Goal: Information Seeking & Learning: Learn about a topic

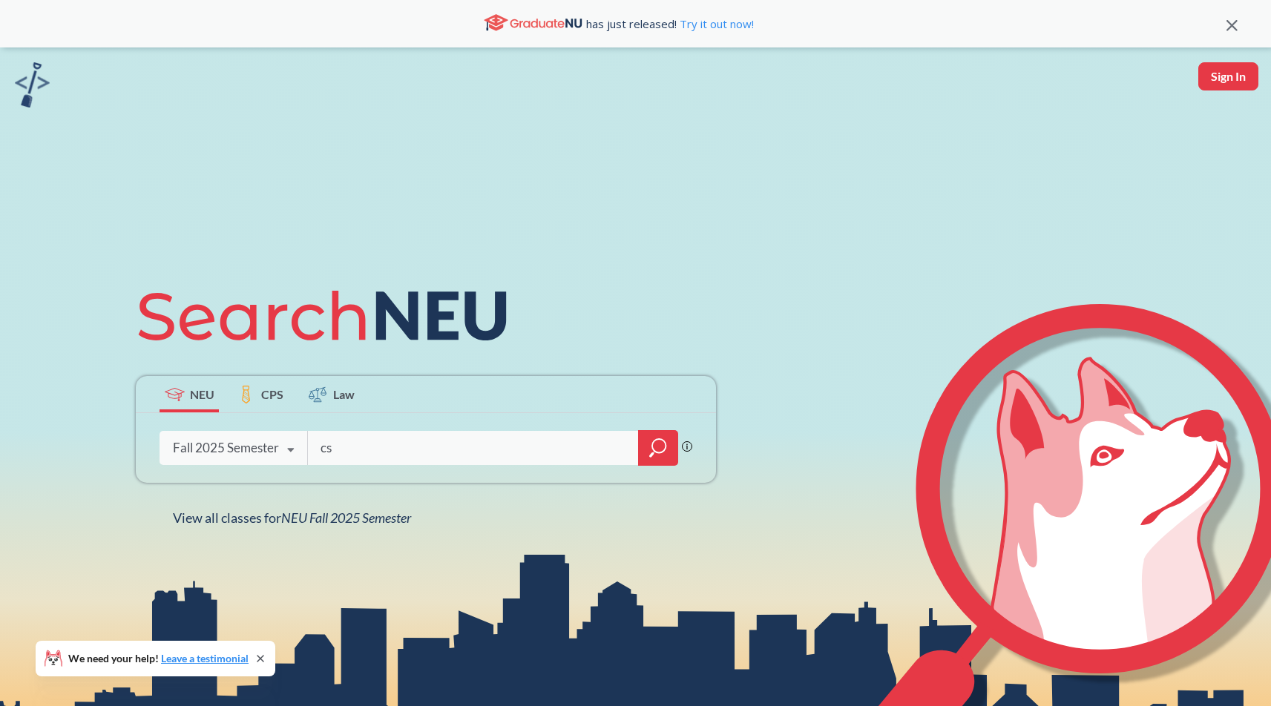
type input "c"
type input "mitra"
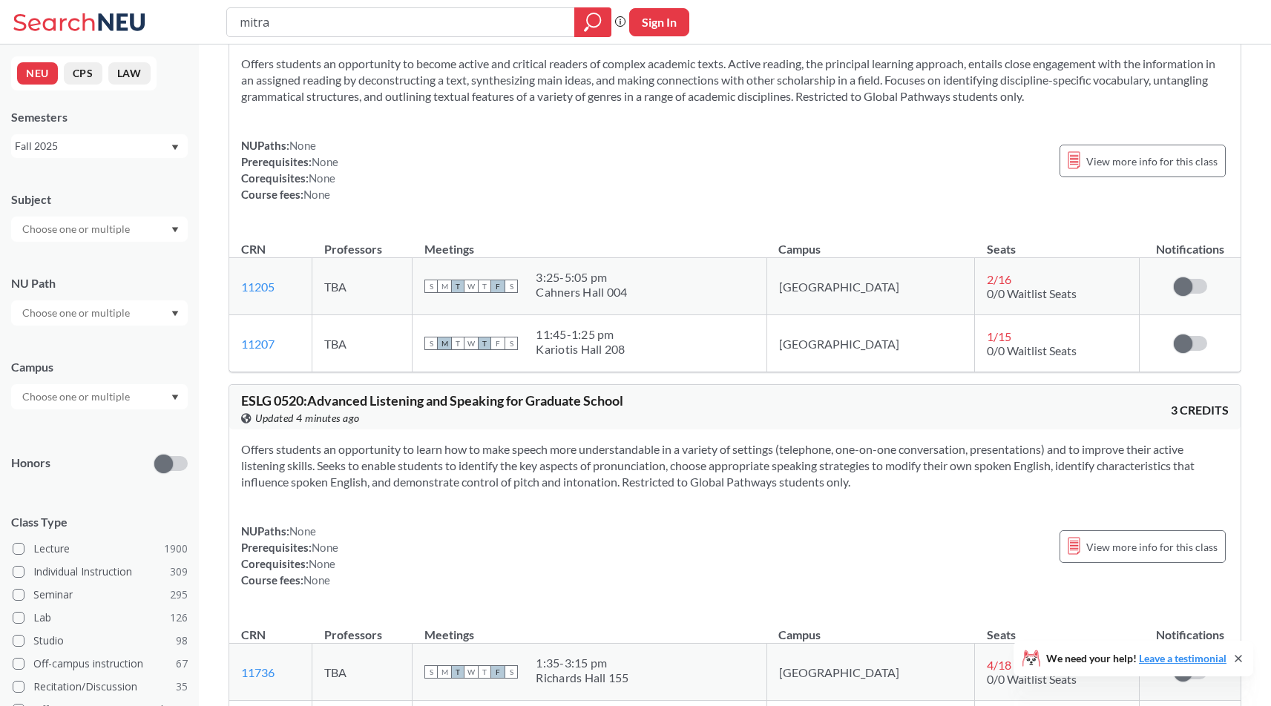
scroll to position [3128, 0]
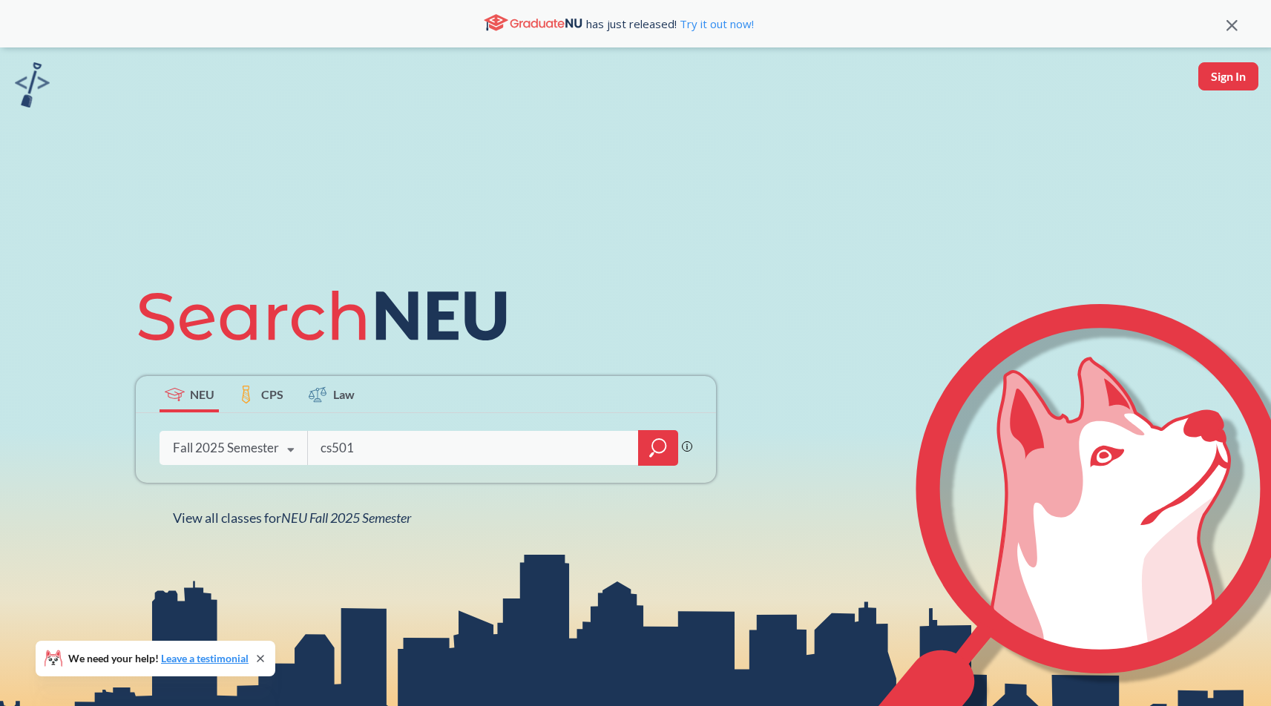
type input "cs5010"
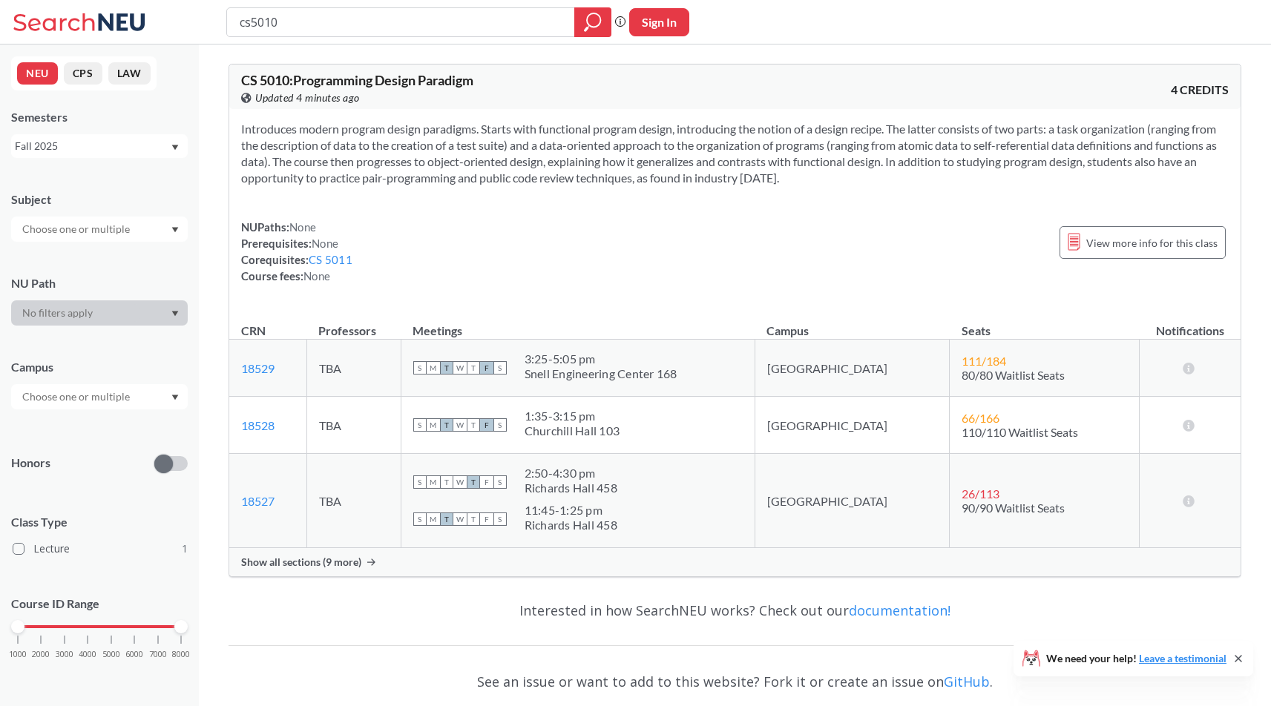
click at [315, 562] on span "Show all sections (9 more)" at bounding box center [301, 562] width 120 height 13
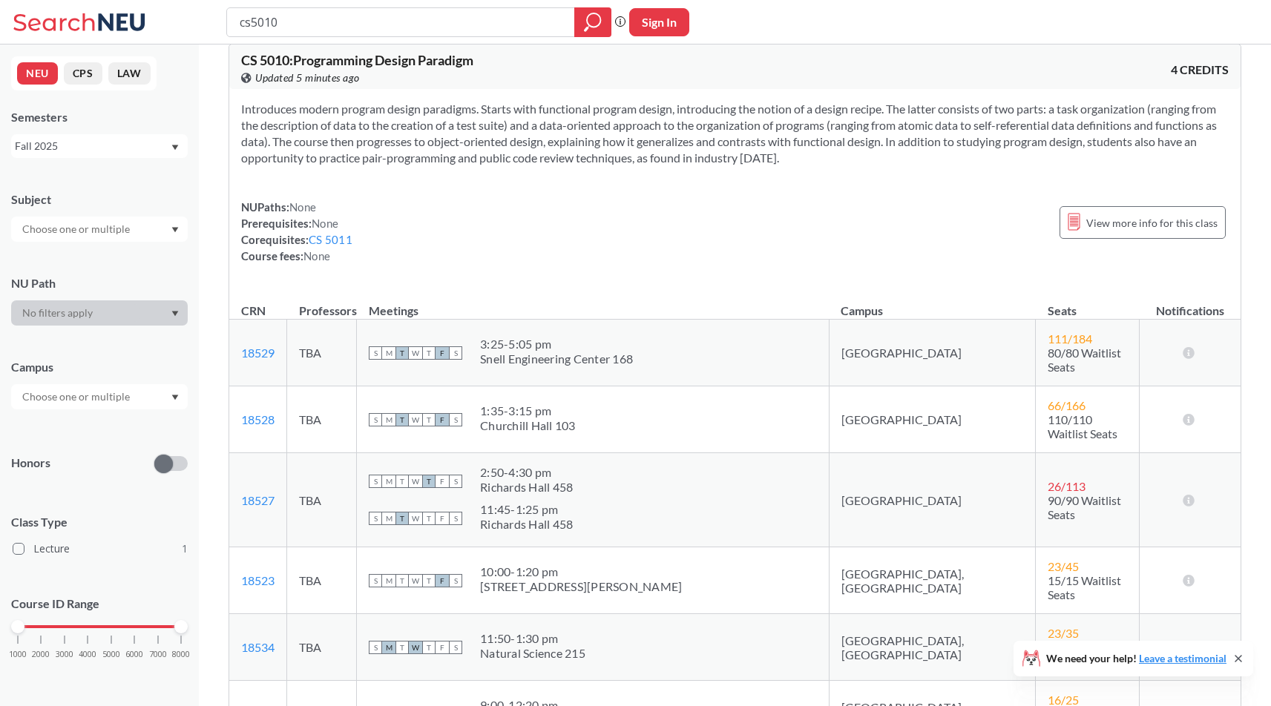
scroll to position [22, 0]
drag, startPoint x: 548, startPoint y: 502, endPoint x: 651, endPoint y: 498, distance: 103.2
click at [651, 501] on div "S M T W T F S 11:45 - 1:25 pm [PERSON_NAME] [PERSON_NAME] 458" at bounding box center [593, 517] width 448 height 33
